Goal: Task Accomplishment & Management: Use online tool/utility

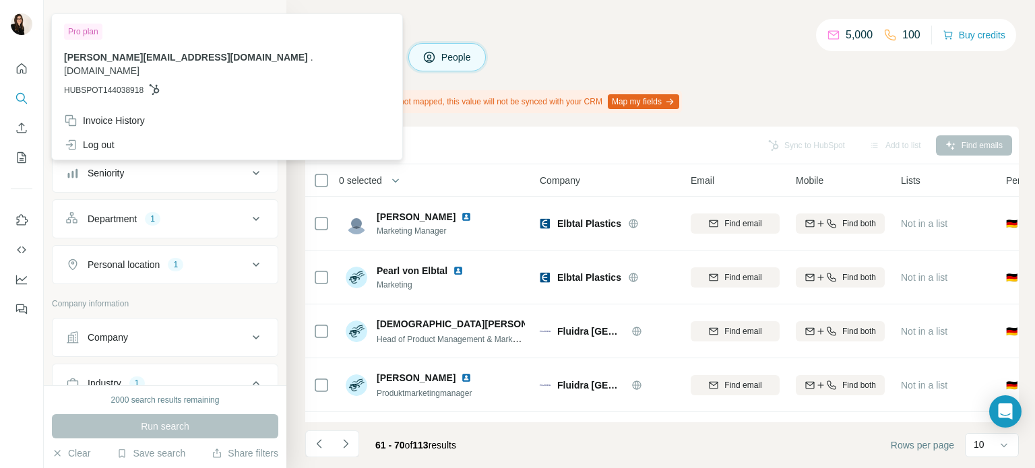
scroll to position [13354, 0]
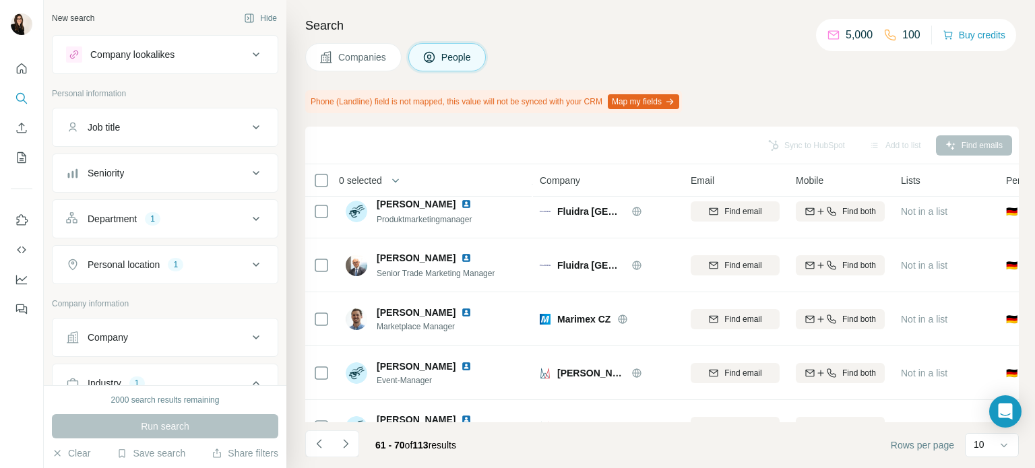
click at [515, 18] on h4 "Search" at bounding box center [662, 25] width 714 height 19
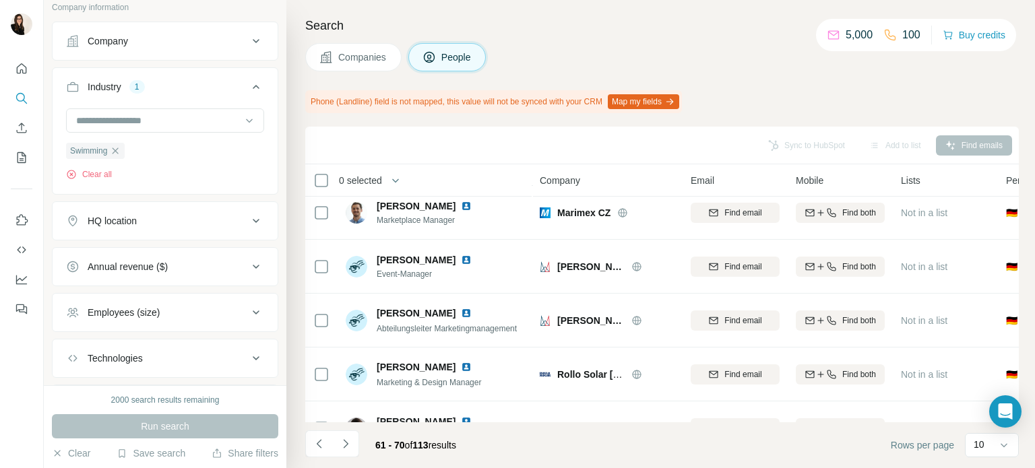
scroll to position [298, 0]
click at [144, 112] on input at bounding box center [158, 119] width 166 height 15
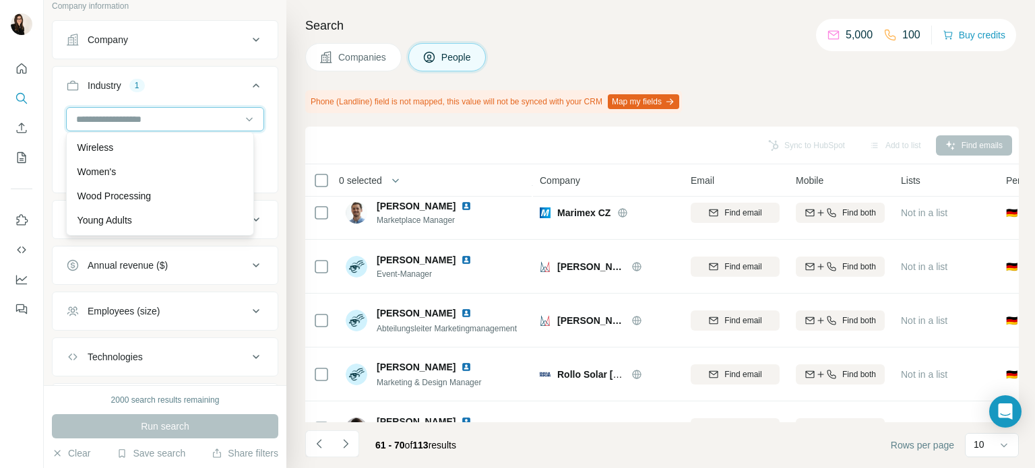
scroll to position [15112, 0]
click at [150, 180] on div "Women's" at bounding box center [159, 172] width 181 height 24
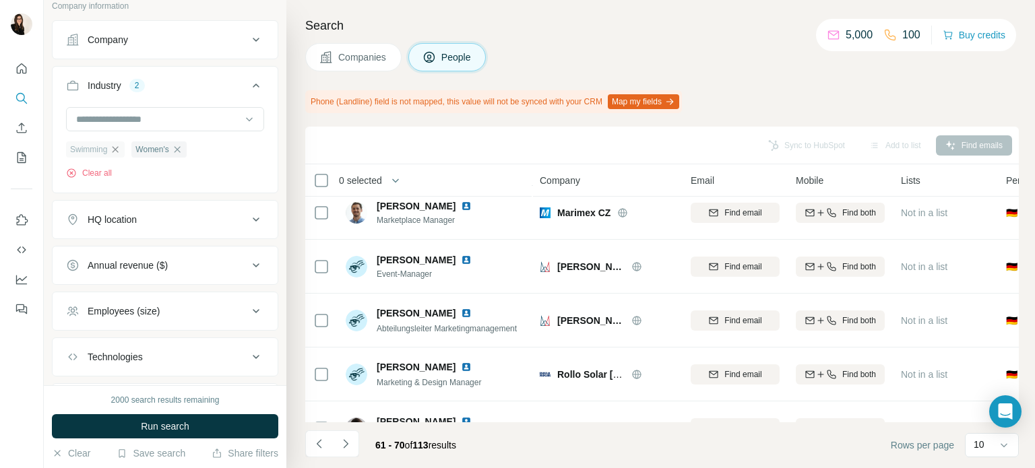
click at [117, 153] on icon "button" at bounding box center [115, 149] width 11 height 11
click at [146, 423] on span "Run search" at bounding box center [165, 426] width 49 height 13
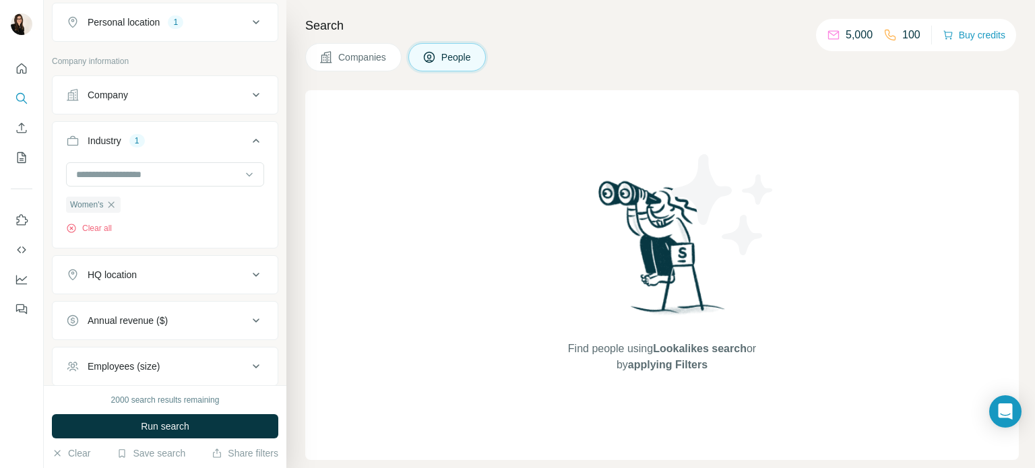
scroll to position [369, 0]
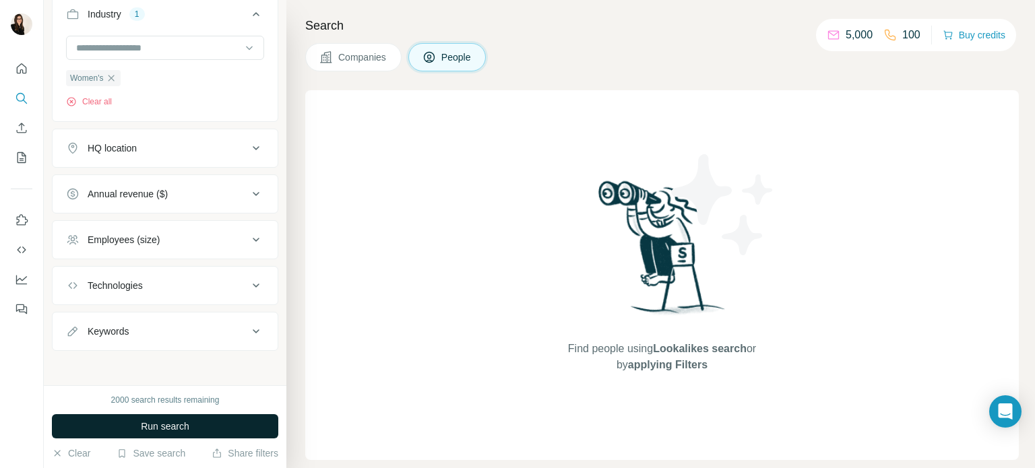
click at [172, 426] on span "Run search" at bounding box center [165, 426] width 49 height 13
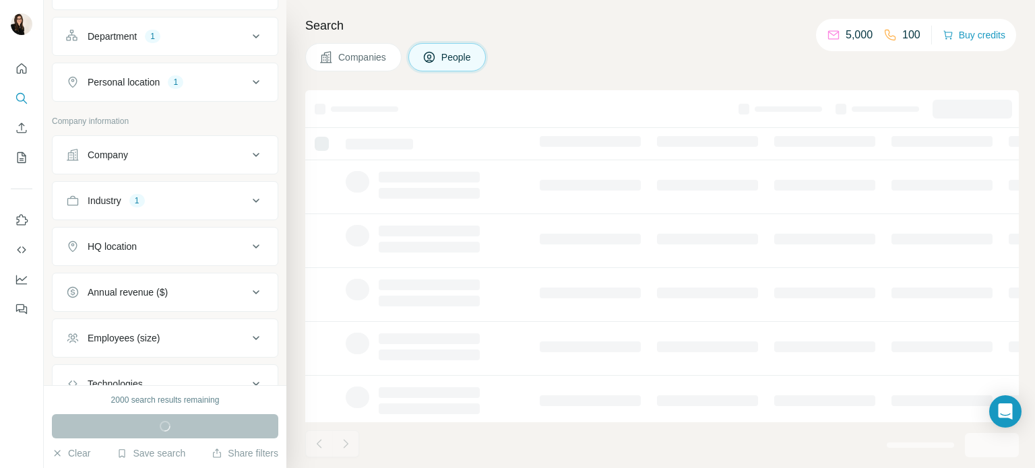
scroll to position [183, 0]
click at [186, 212] on div "Industry 1" at bounding box center [165, 200] width 226 height 39
click at [186, 212] on button "Industry 1" at bounding box center [165, 200] width 225 height 32
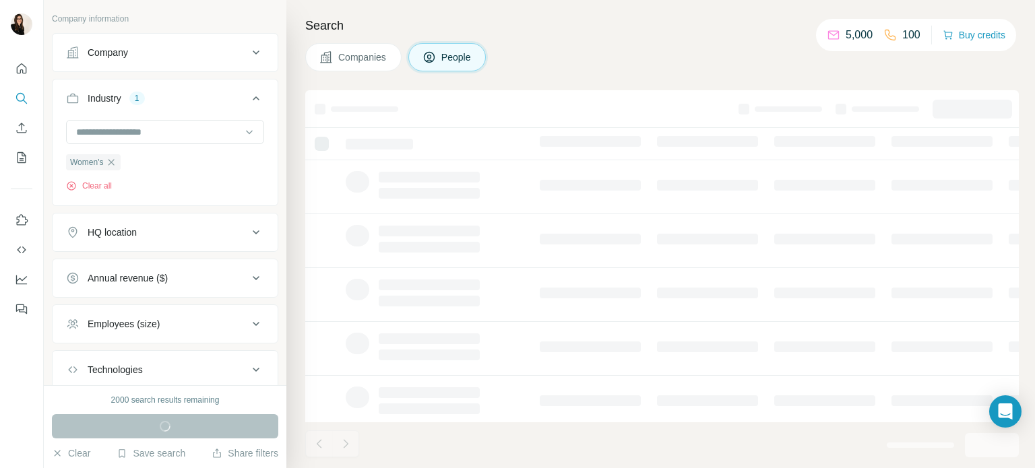
scroll to position [0, 0]
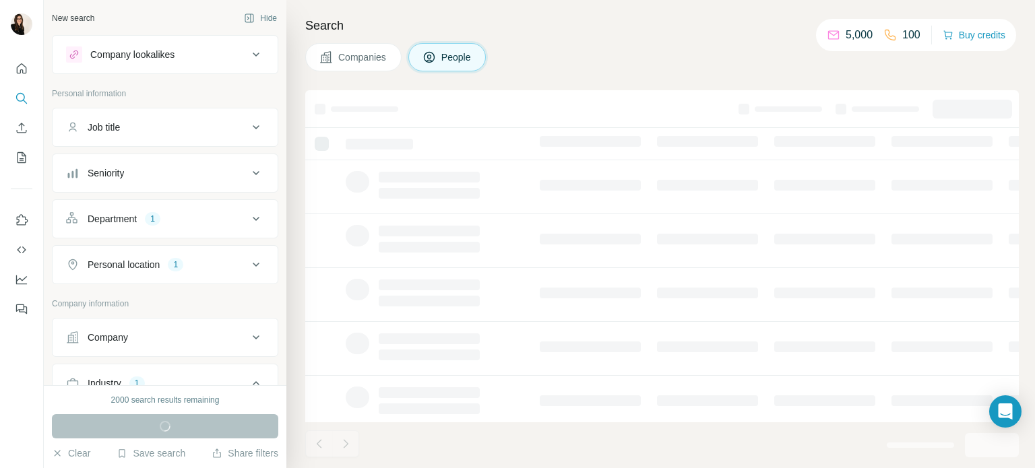
click at [409, 26] on h4 "Search" at bounding box center [662, 25] width 714 height 19
